Goal: Task Accomplishment & Management: Use online tool/utility

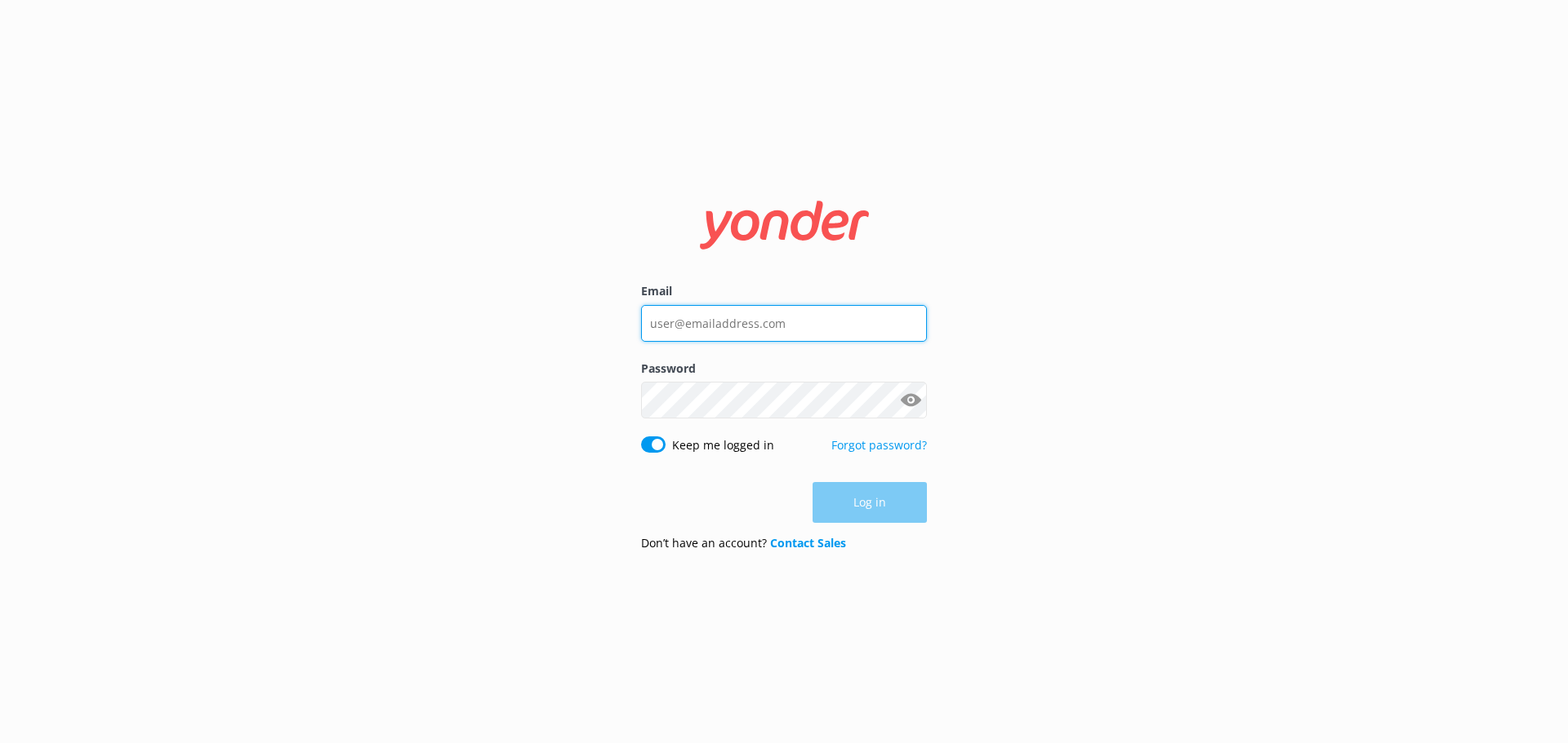
type input "[EMAIL_ADDRESS][DOMAIN_NAME]"
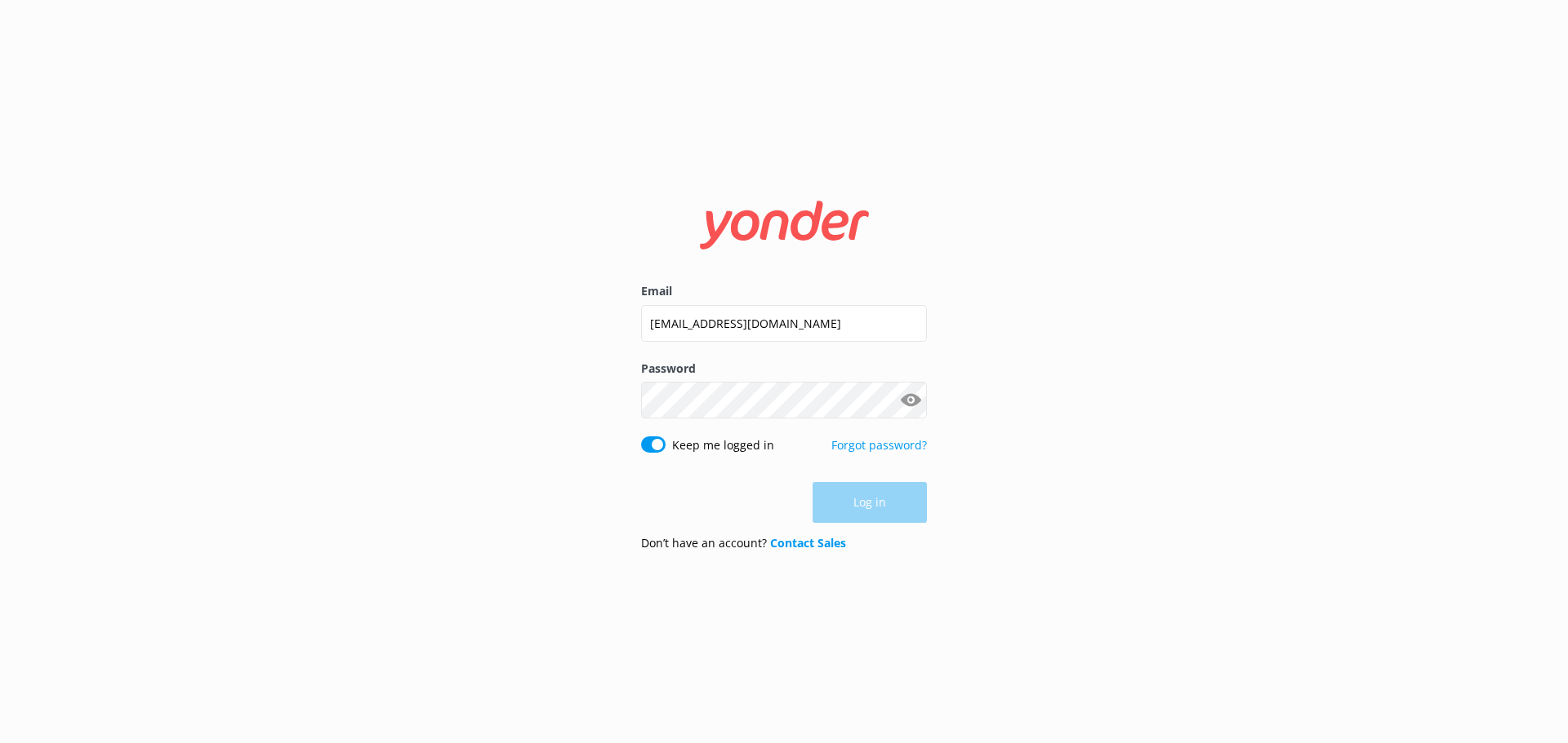
click at [820, 509] on div "Log in" at bounding box center [784, 503] width 286 height 41
click at [851, 498] on button "Log in" at bounding box center [869, 504] width 115 height 41
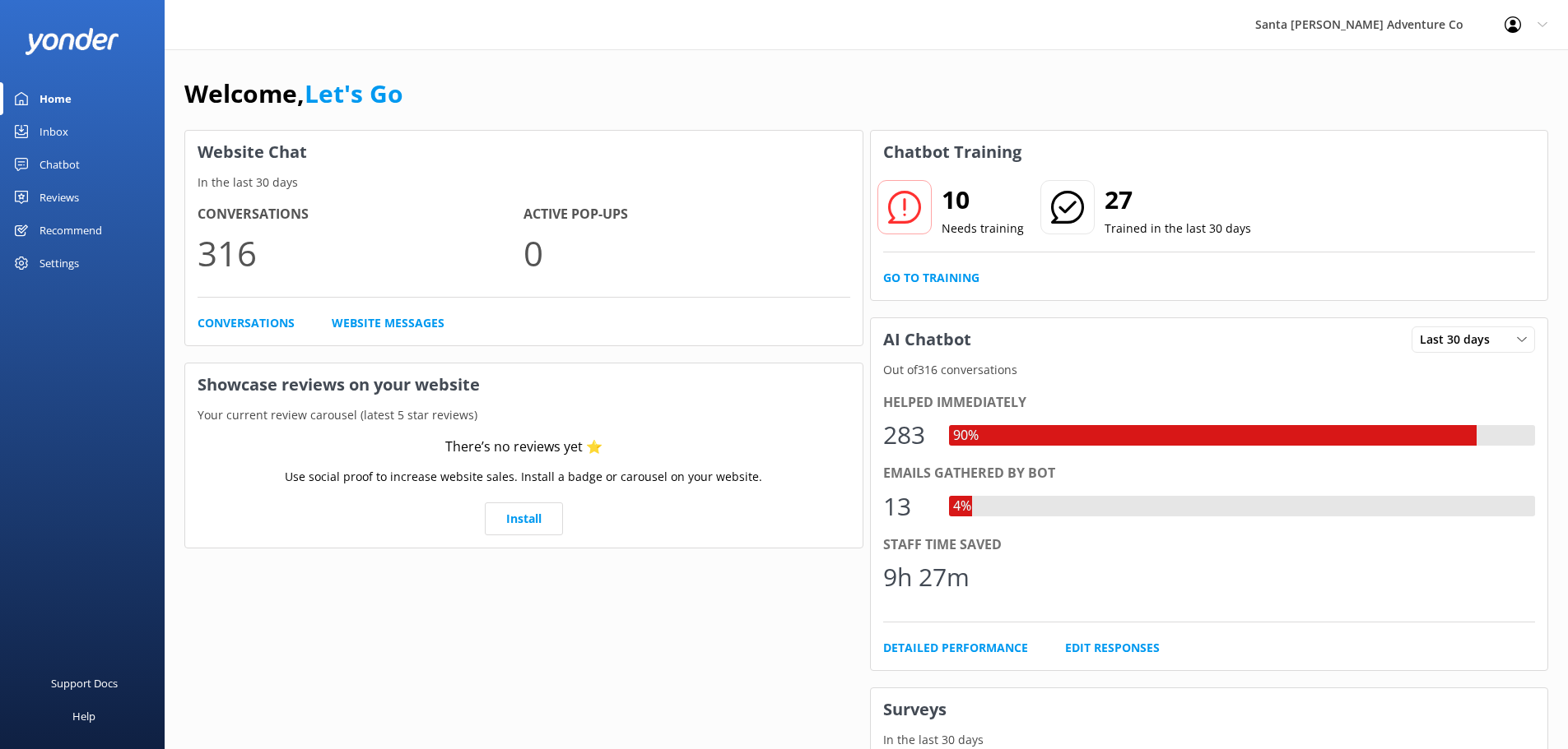
click at [47, 121] on div "Inbox" at bounding box center [53, 131] width 29 height 33
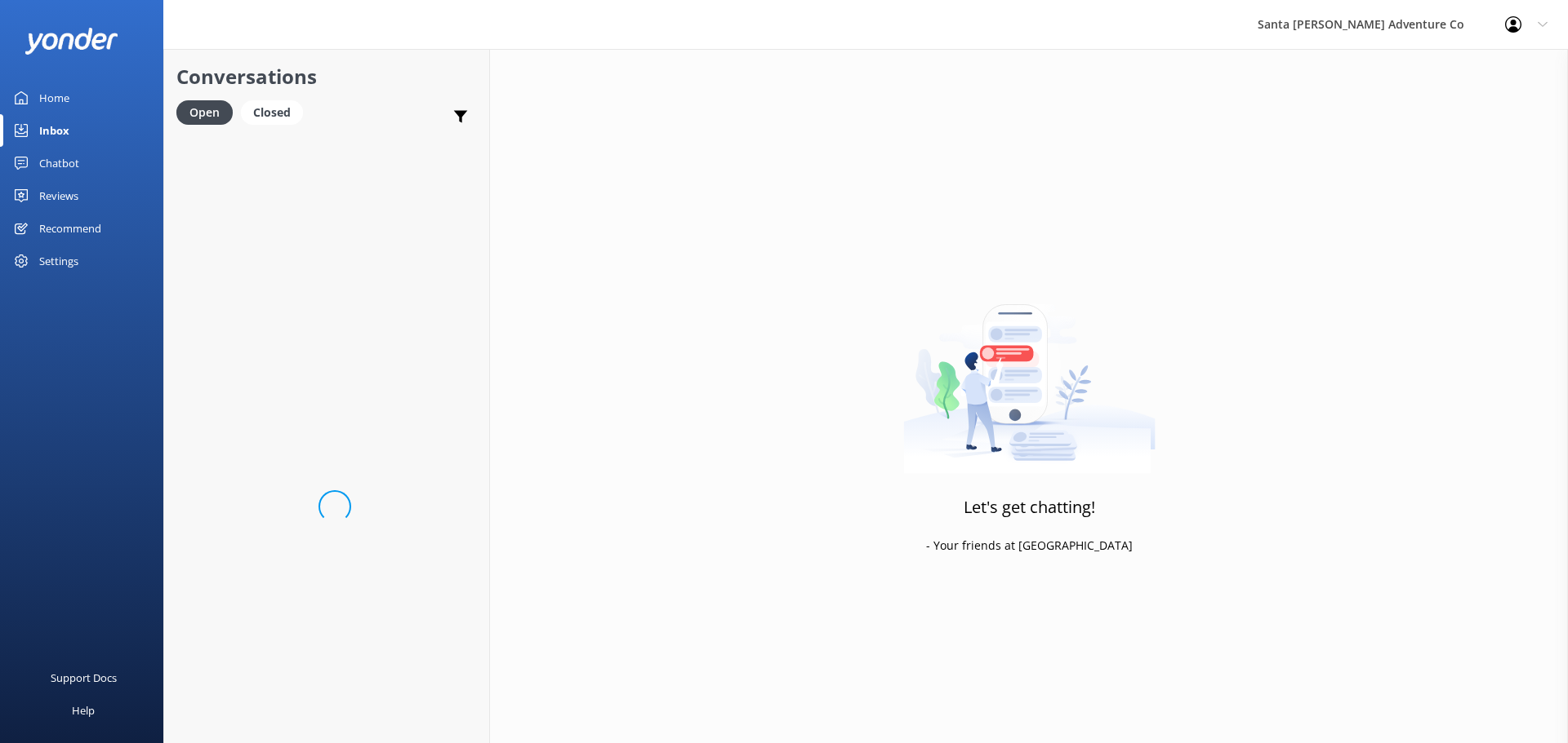
click at [63, 163] on div "Chatbot" at bounding box center [59, 163] width 40 height 32
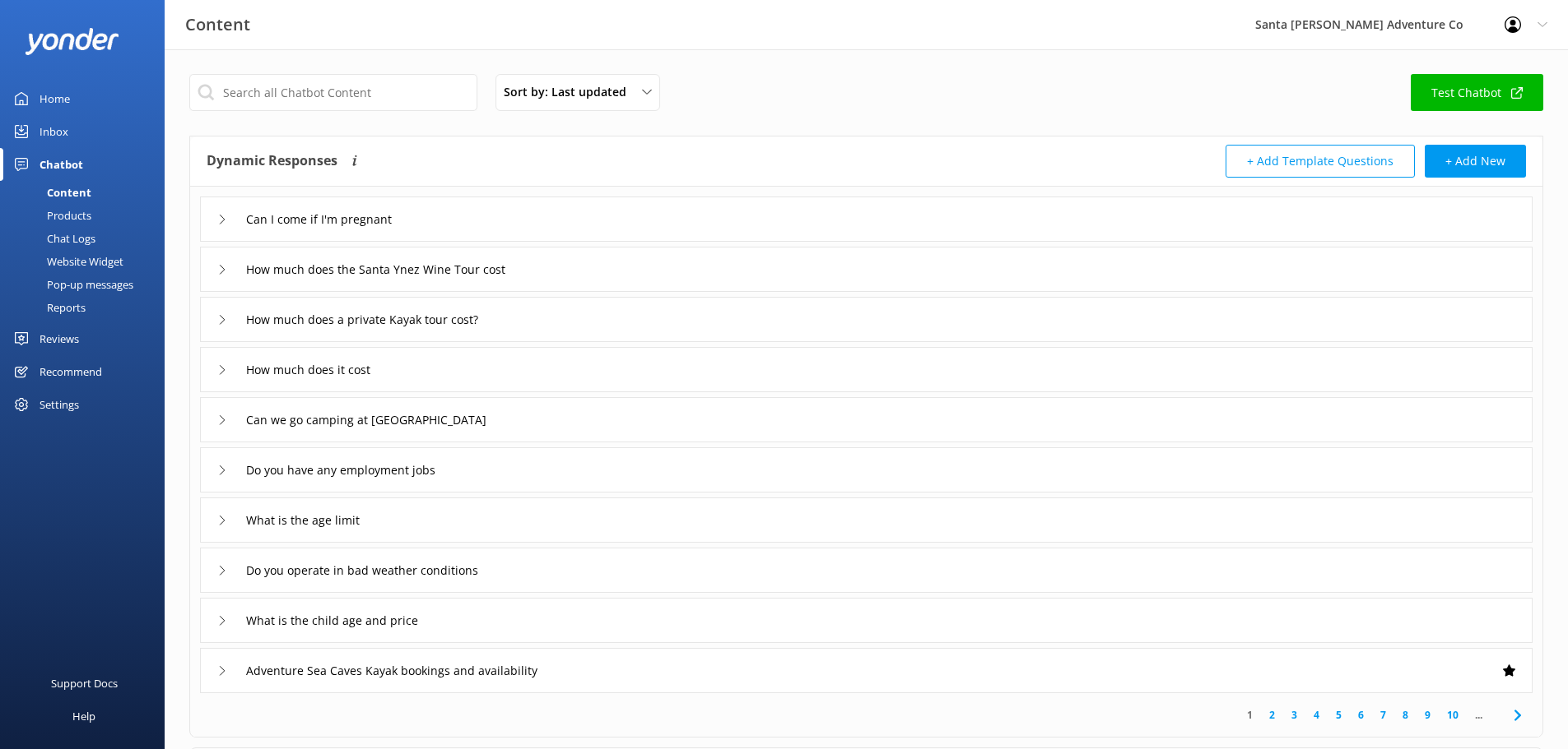
click at [71, 127] on link "Inbox" at bounding box center [82, 131] width 165 height 33
